Goal: Task Accomplishment & Management: Manage account settings

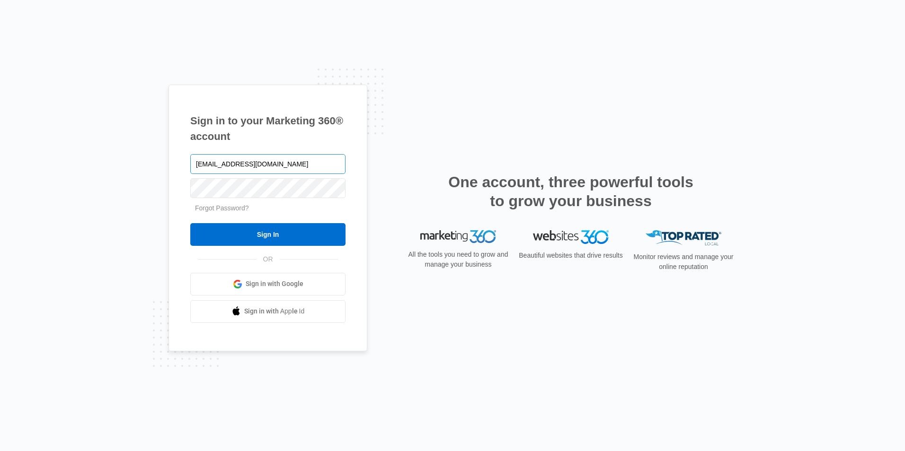
type input "nonamenutritionwest@yahoo.com"
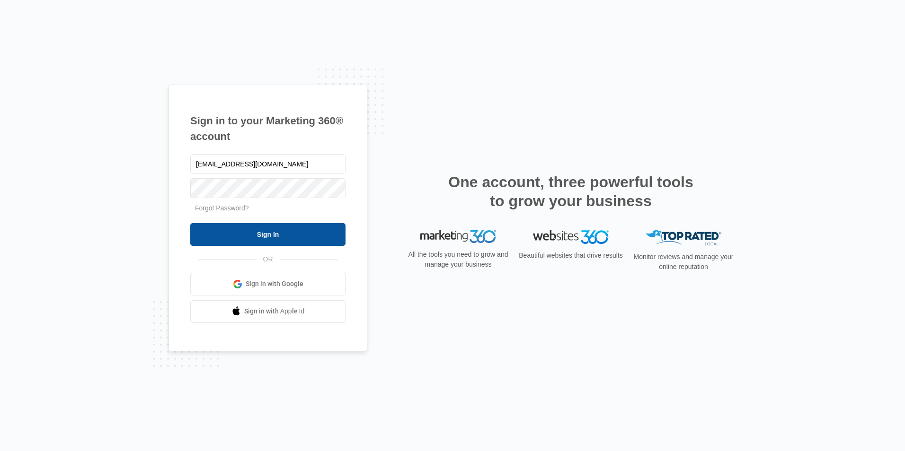
click at [273, 237] on input "Sign In" at bounding box center [267, 234] width 155 height 23
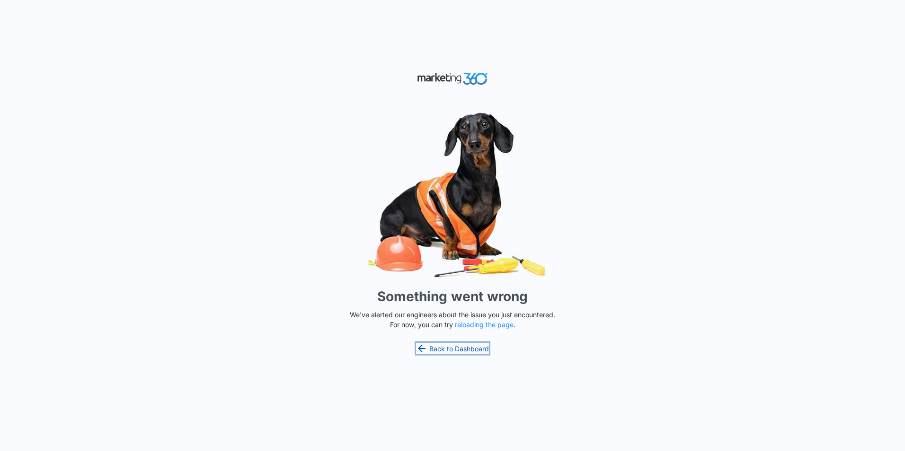
click at [446, 350] on link "Back to Dashboard" at bounding box center [452, 348] width 73 height 11
click at [464, 326] on button "reloading the page" at bounding box center [484, 325] width 59 height 8
click at [436, 350] on link "Back to Dashboard" at bounding box center [452, 348] width 73 height 11
